Goal: Ask a question

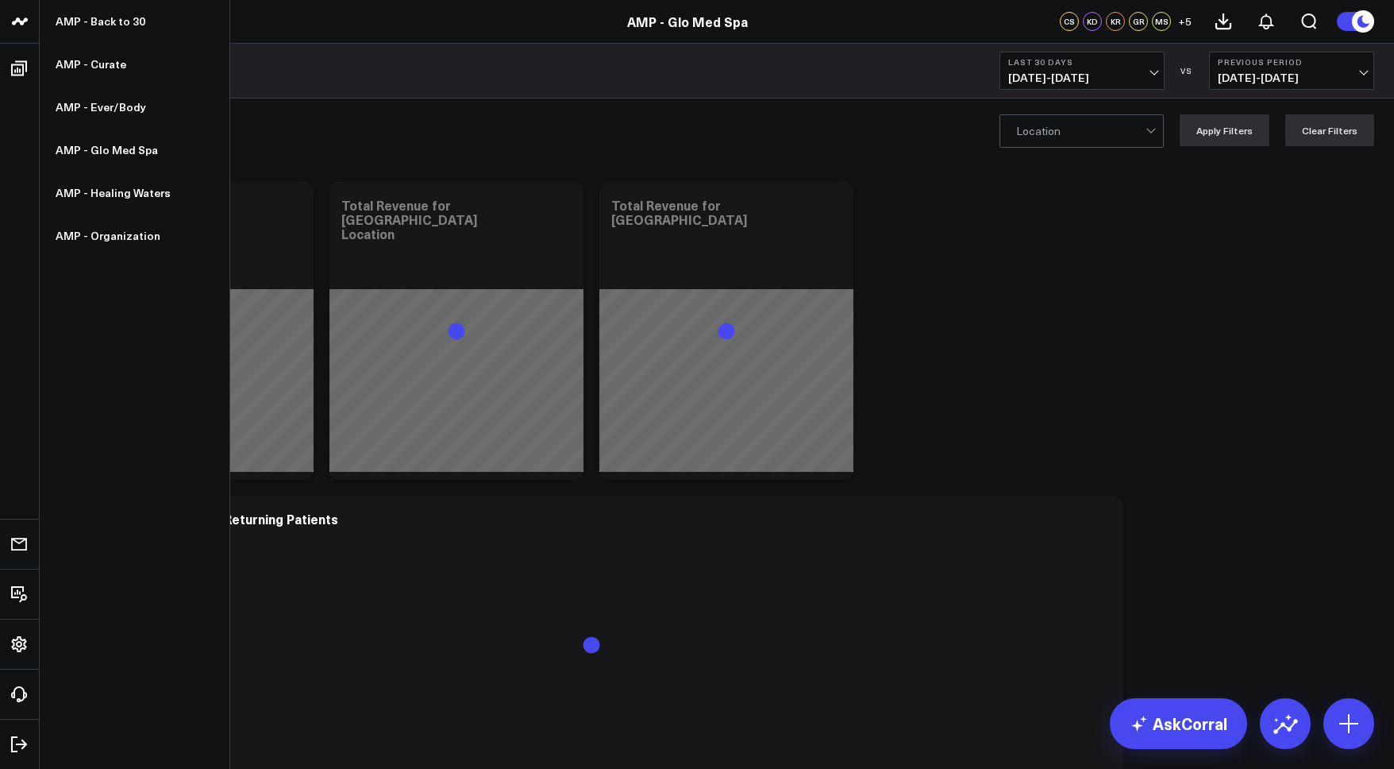
click at [15, 29] on icon at bounding box center [19, 21] width 19 height 19
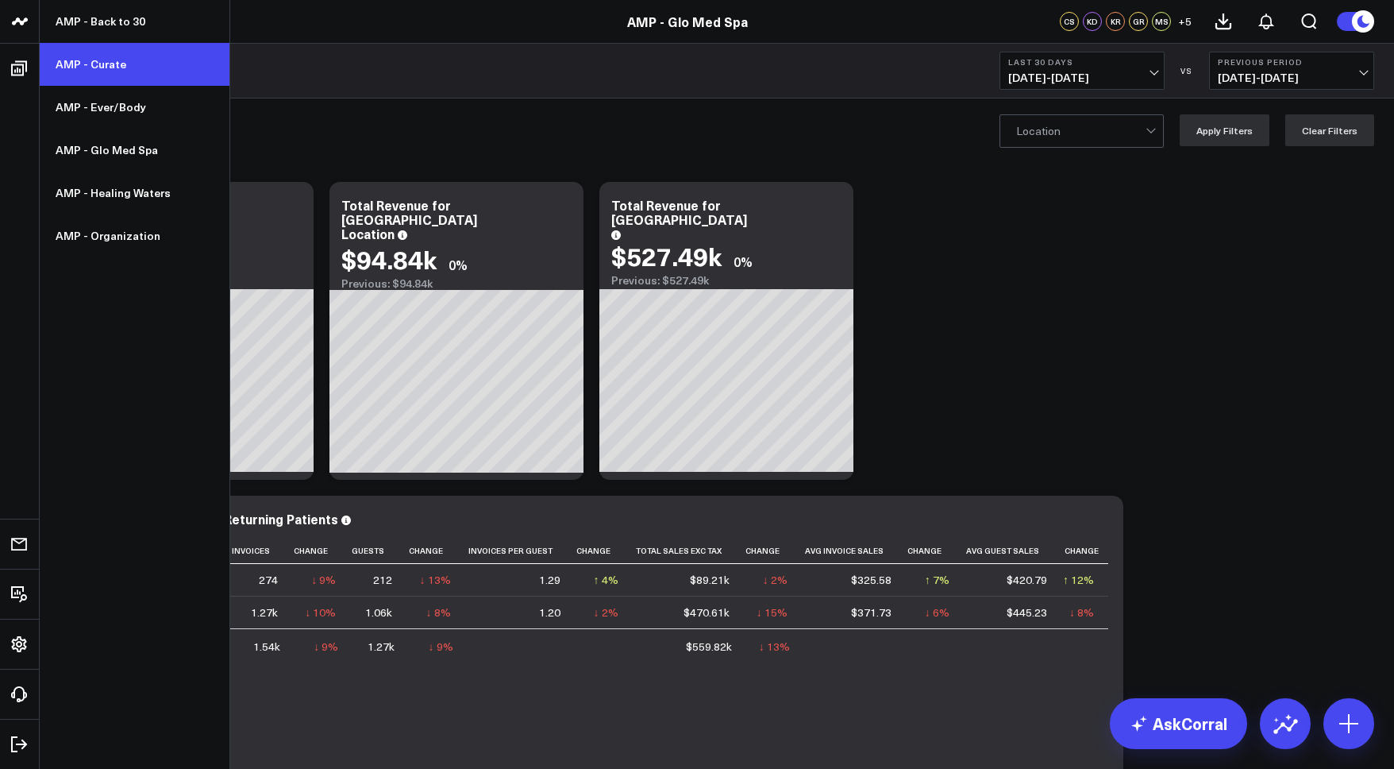
click at [64, 60] on link "AMP - Curate" at bounding box center [135, 64] width 190 height 43
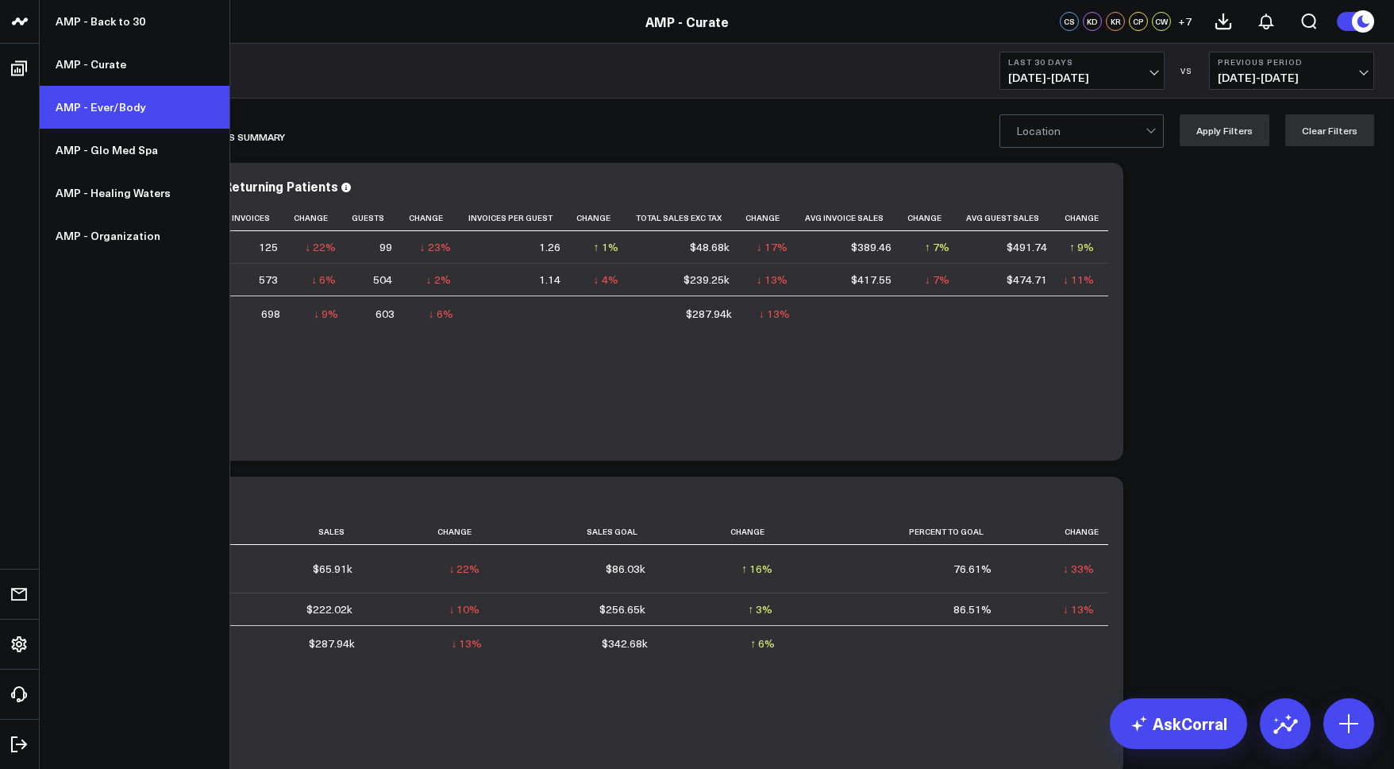
click at [122, 117] on link "AMP - Ever/Body" at bounding box center [135, 107] width 190 height 43
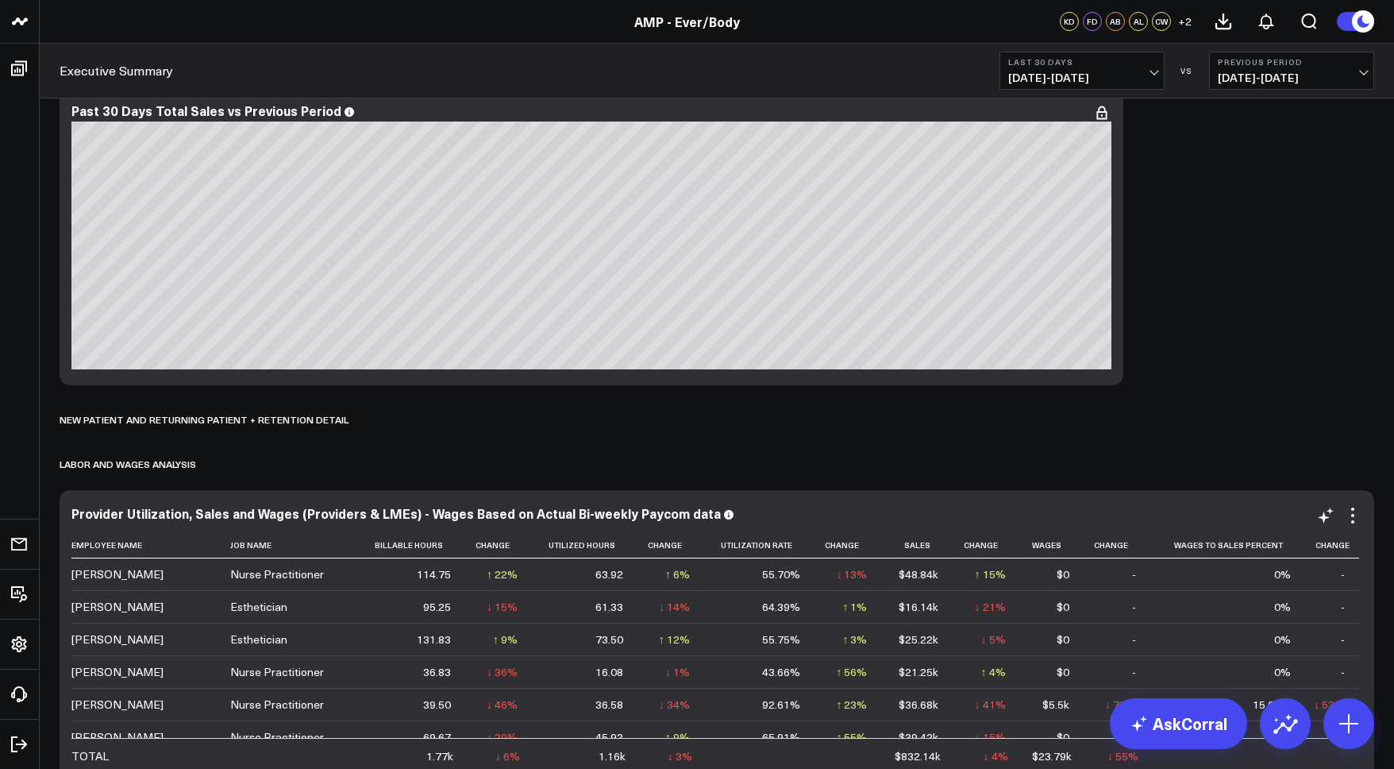
scroll to position [2010, 0]
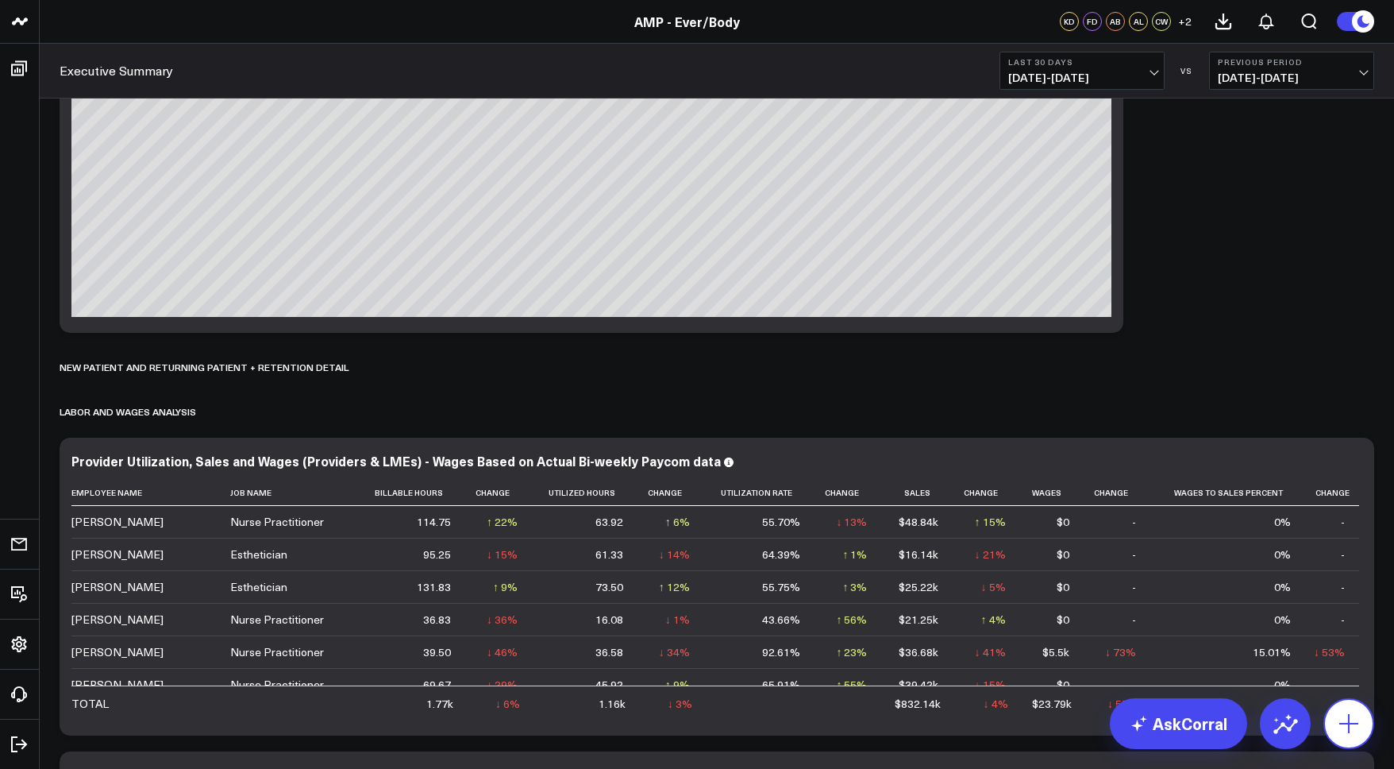
click at [1341, 725] on icon at bounding box center [1348, 723] width 25 height 25
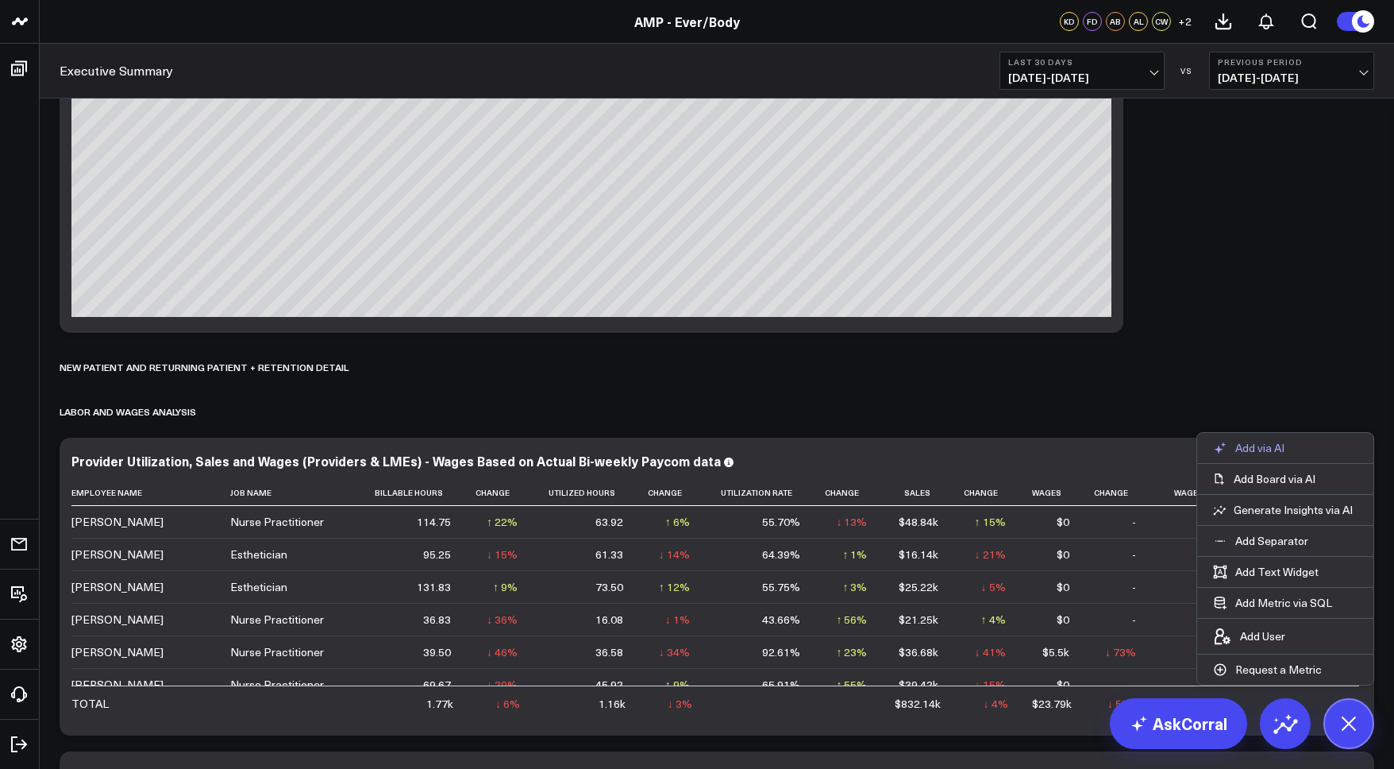
click at [1263, 445] on p "Add via AI" at bounding box center [1260, 448] width 49 height 14
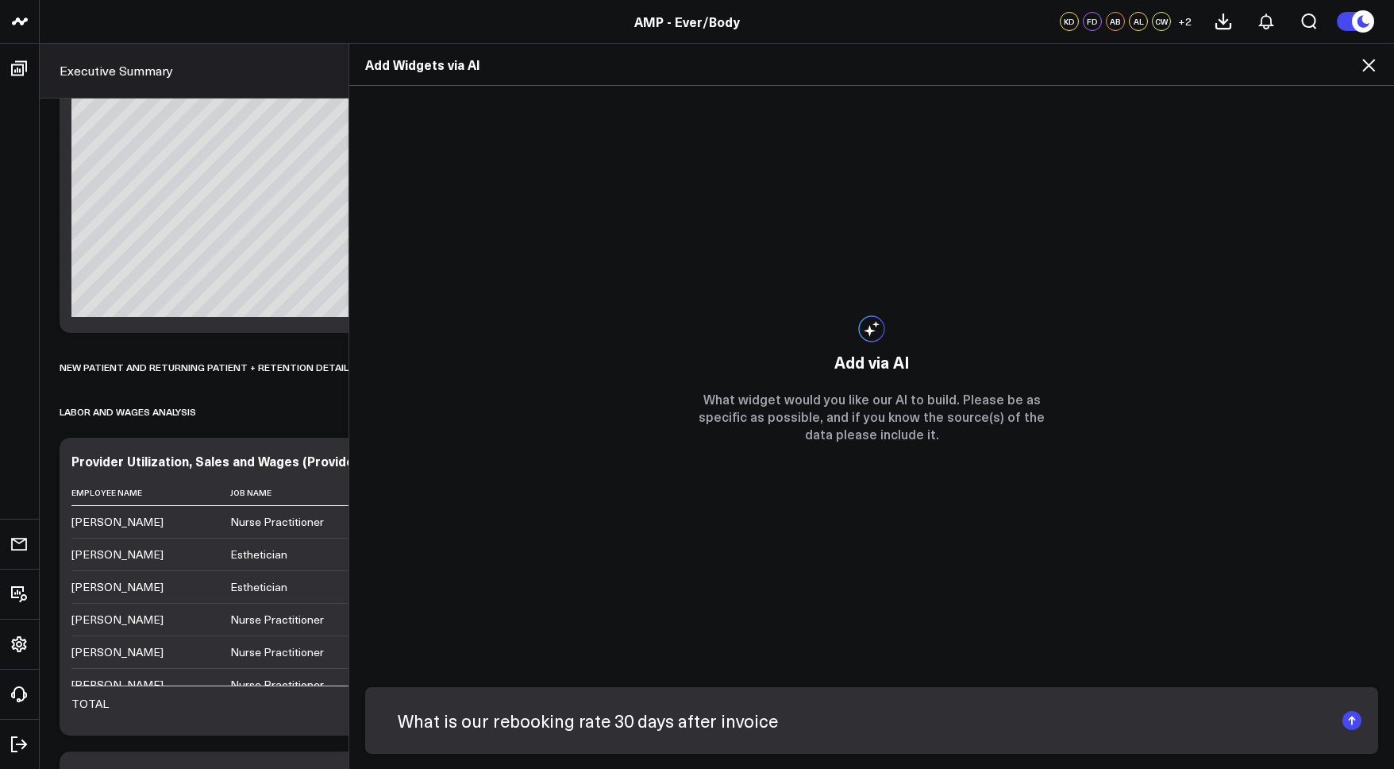
type textarea "What is our rebooking rate 30 days after invoice"
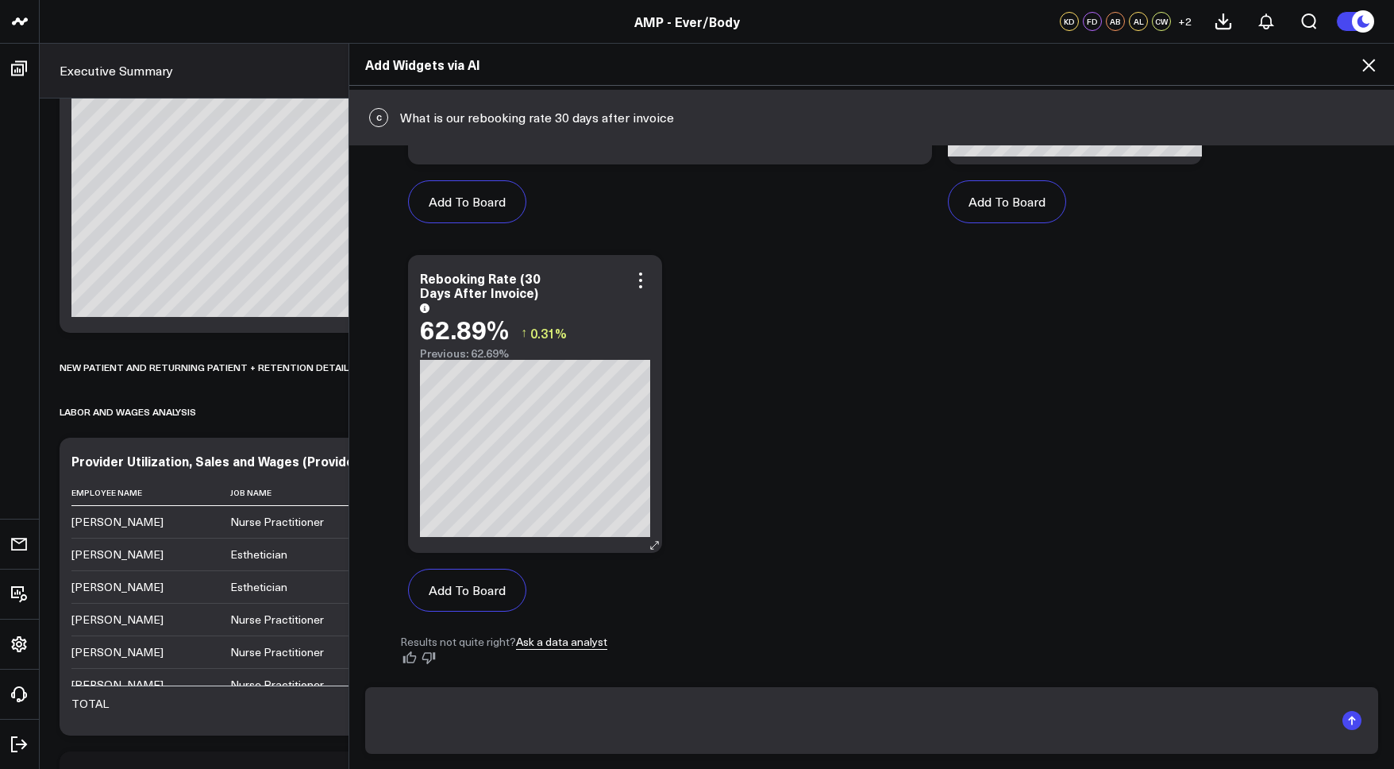
scroll to position [2160, 0]
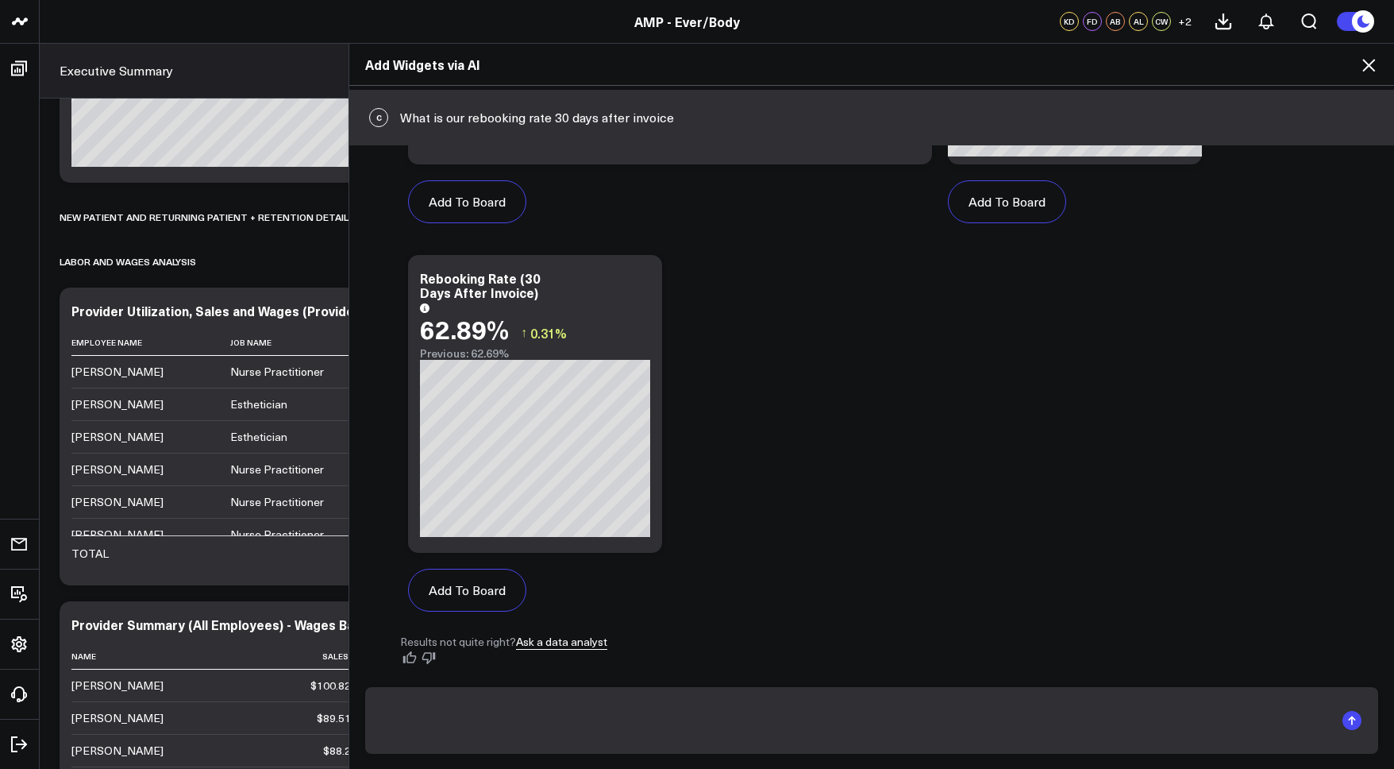
click at [426, 713] on textarea at bounding box center [858, 720] width 953 height 41
type textarea "What about same day"
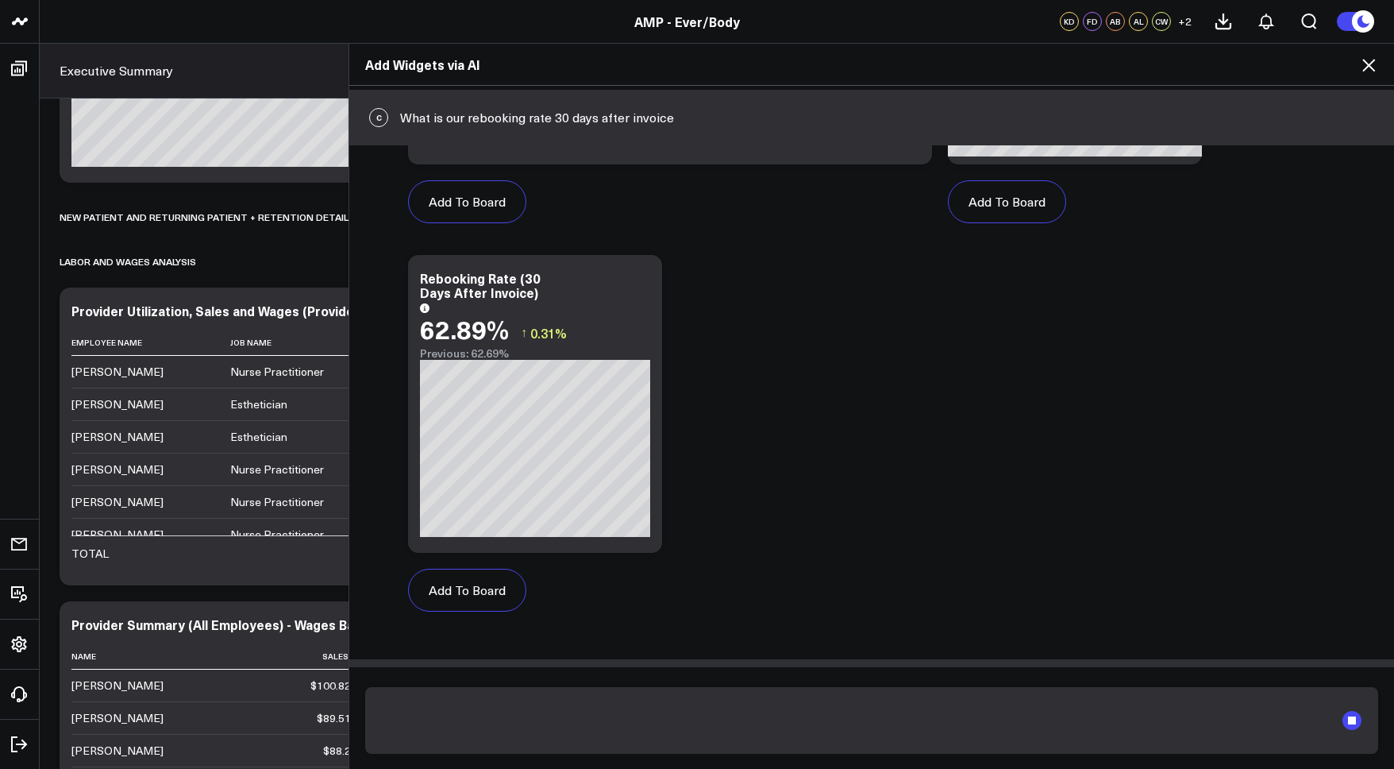
scroll to position [484, 0]
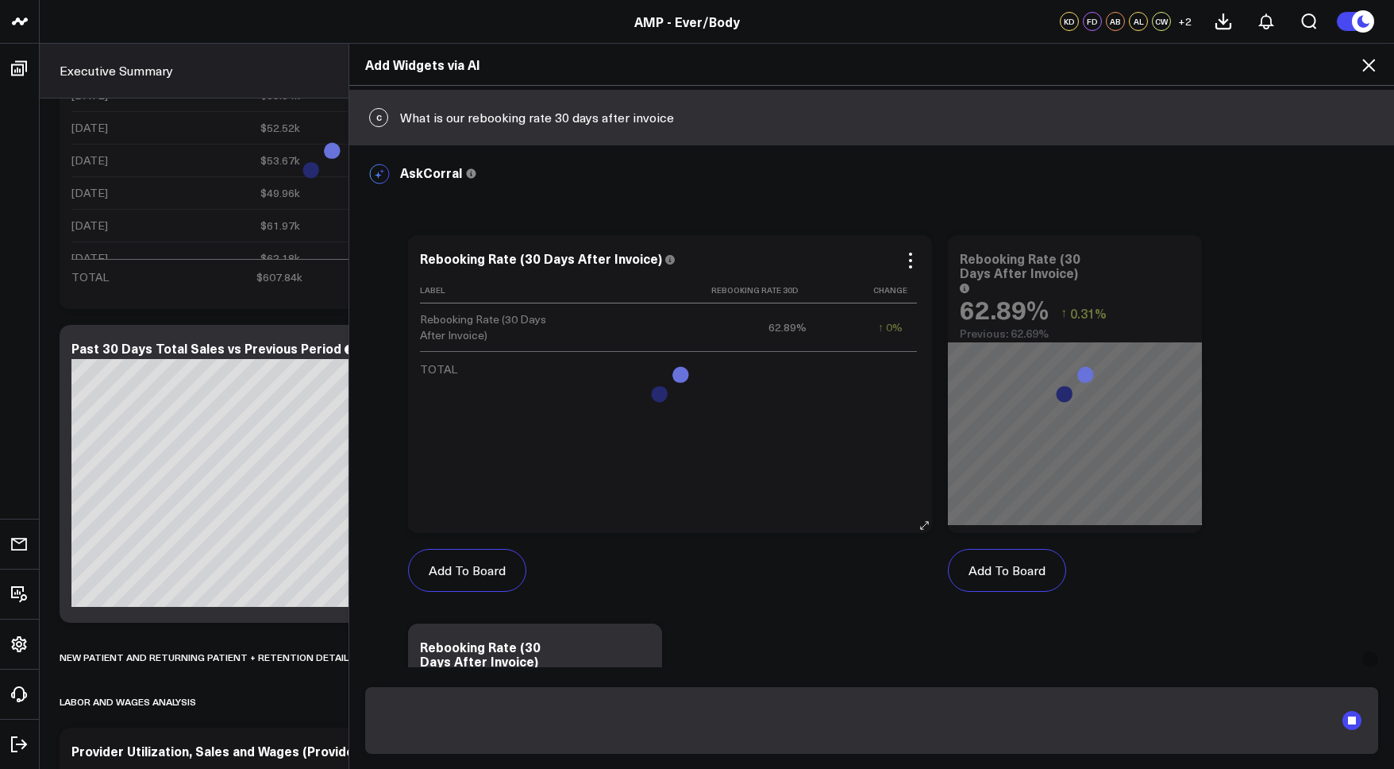
scroll to position [1703, 0]
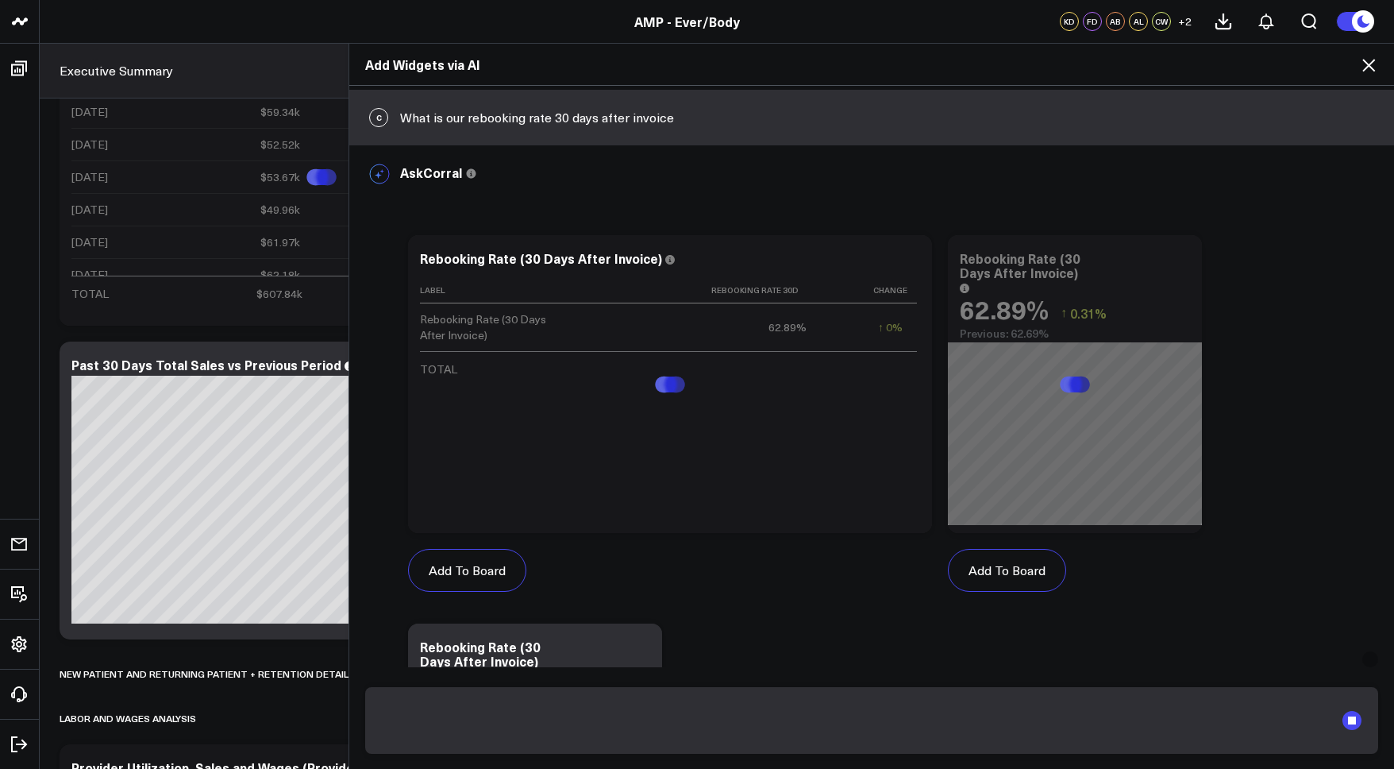
click at [494, 728] on textarea at bounding box center [858, 720] width 953 height 41
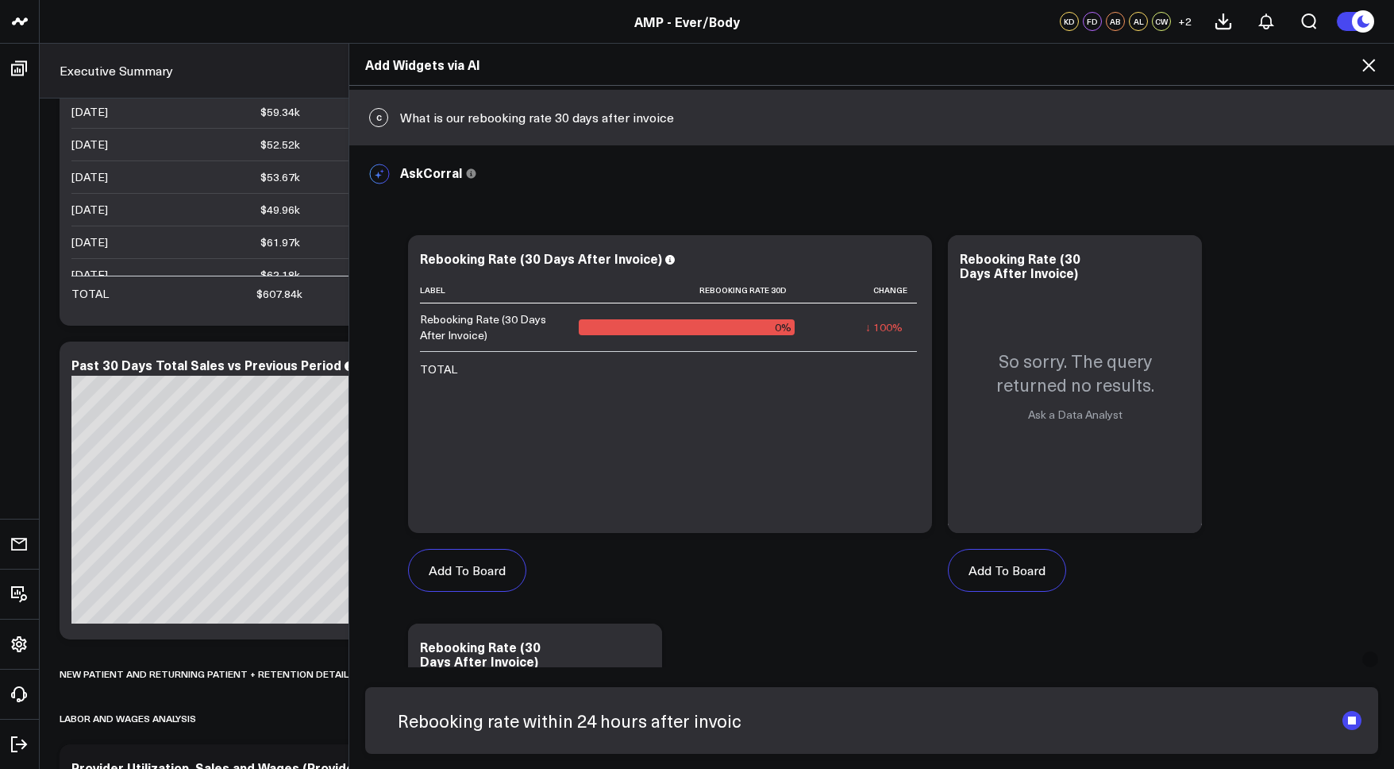
type textarea "Rebooking rate within 24 hours after invoice"
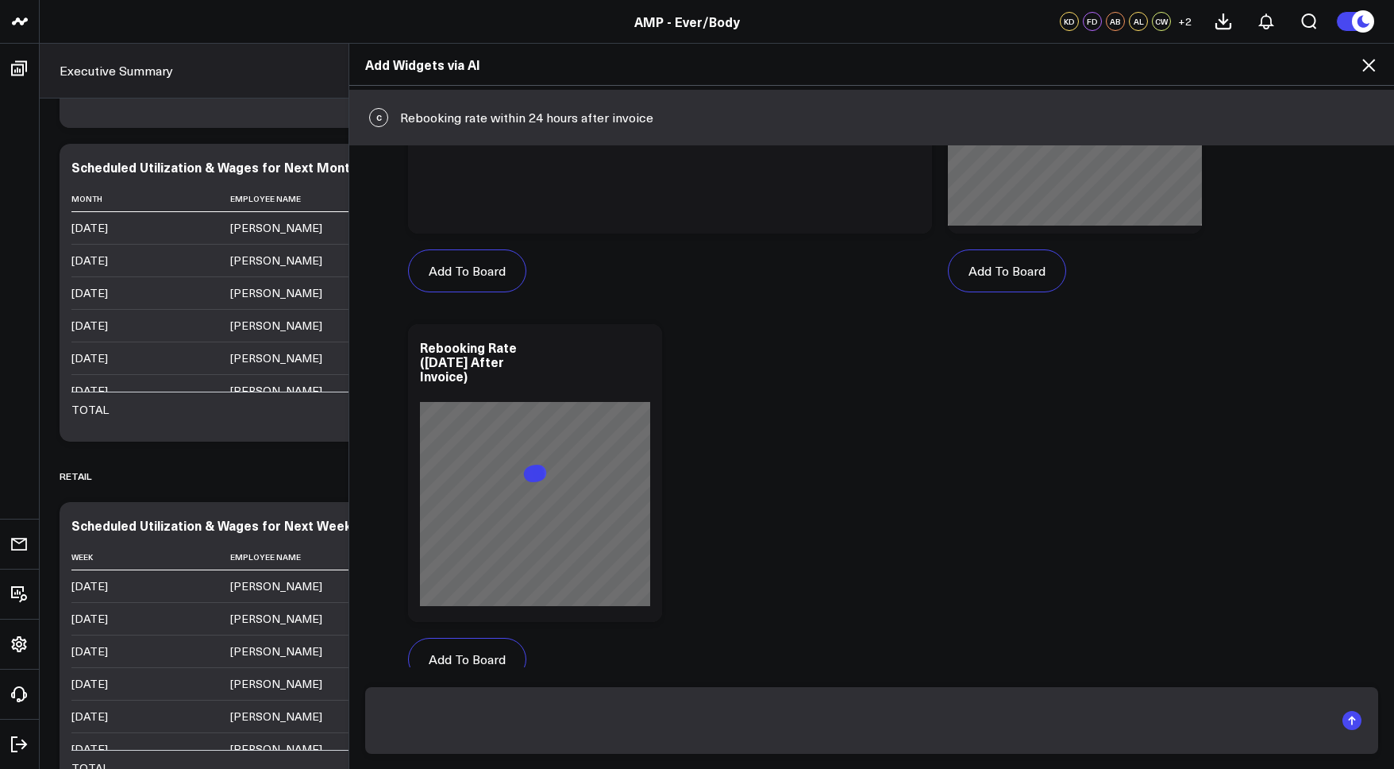
scroll to position [2244, 0]
